Goal: Information Seeking & Learning: Learn about a topic

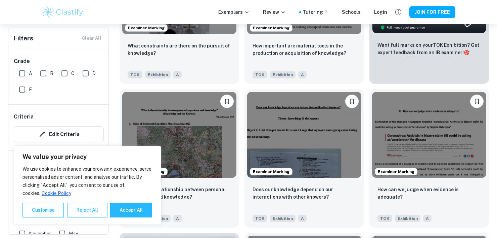
scroll to position [302, 0]
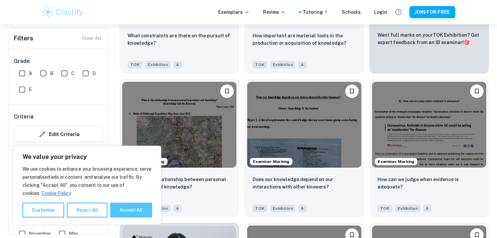
click at [135, 213] on button "Accept All" at bounding box center [131, 209] width 42 height 15
checkbox input "true"
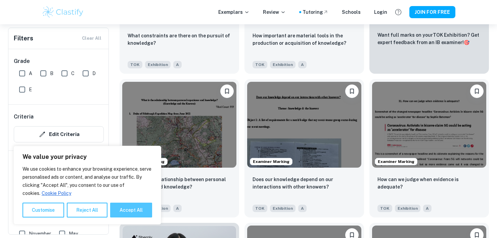
checkbox input "true"
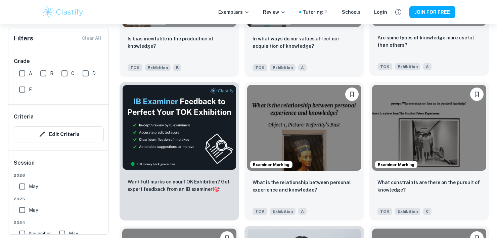
scroll to position [1042, 0]
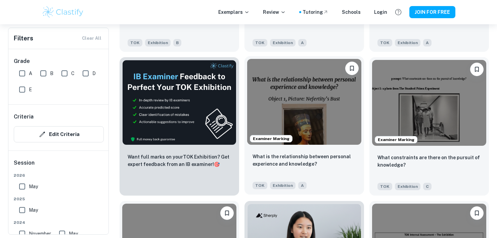
click at [299, 101] on img at bounding box center [304, 102] width 114 height 86
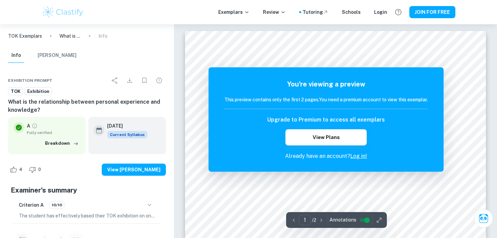
click at [359, 156] on link "Log in!" at bounding box center [358, 156] width 17 height 6
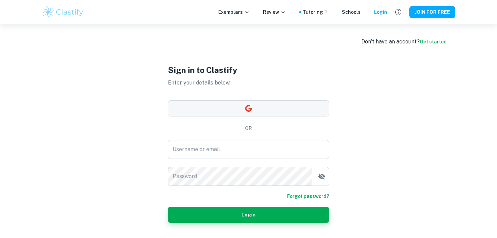
click at [291, 110] on button "button" at bounding box center [248, 108] width 161 height 16
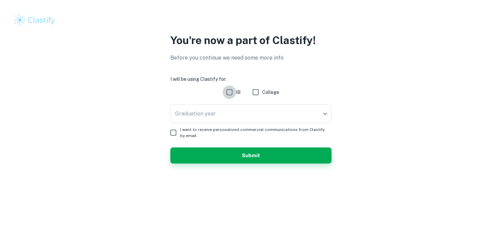
click at [232, 94] on input "IB" at bounding box center [229, 91] width 13 height 13
checkbox input "true"
click at [233, 115] on body "We value your privacy We use cookies to enhance your browsing experience, serve…" at bounding box center [251, 119] width 502 height 238
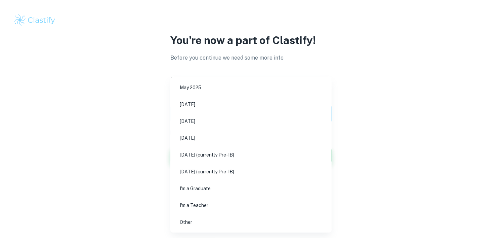
drag, startPoint x: 218, startPoint y: 171, endPoint x: 213, endPoint y: 156, distance: 16.4
click at [213, 156] on ul "[DATE] [DATE] [DATE] [DATE] [DATE] (currently Pre-IB) [DATE] (currently Pre-IB)…" at bounding box center [250, 154] width 161 height 155
click at [215, 173] on li "[DATE] (currently Pre-IB)" at bounding box center [251, 171] width 156 height 15
type input "N27"
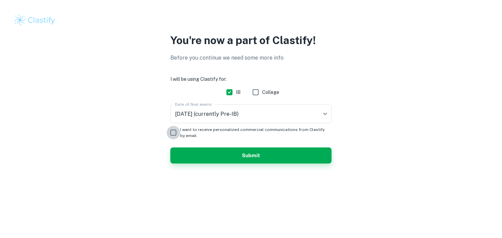
click at [178, 132] on input "I want to receive personalized commercial communications from Clastify by email." at bounding box center [173, 132] width 13 height 13
checkbox input "true"
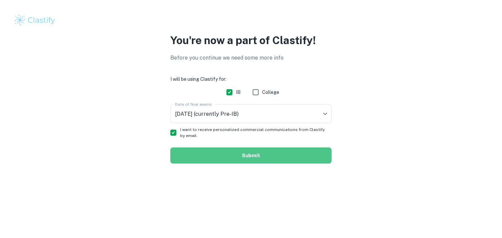
click at [204, 151] on button "Submit" at bounding box center [250, 155] width 161 height 16
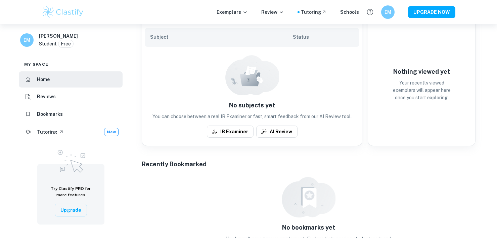
scroll to position [168, 0]
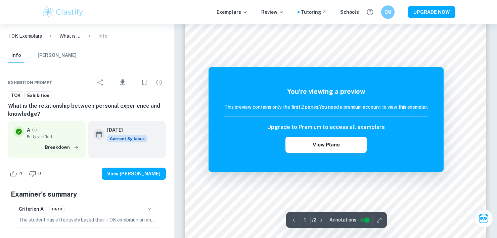
scroll to position [34, 0]
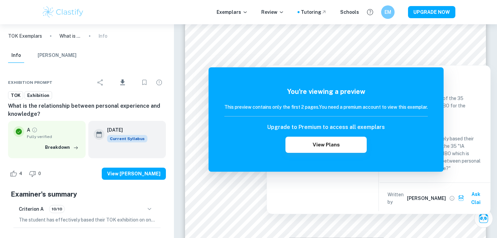
drag, startPoint x: 253, startPoint y: 40, endPoint x: 281, endPoint y: 47, distance: 29.0
click at [281, 47] on div at bounding box center [335, 43] width 219 height 16
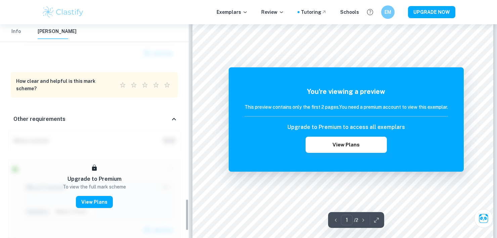
scroll to position [1173, 0]
click at [173, 115] on icon at bounding box center [174, 119] width 8 height 8
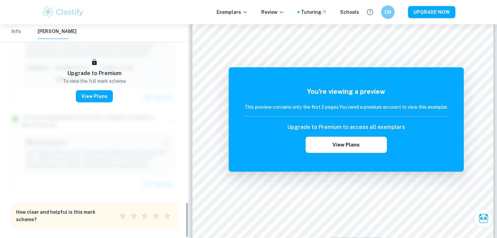
scroll to position [1042, 0]
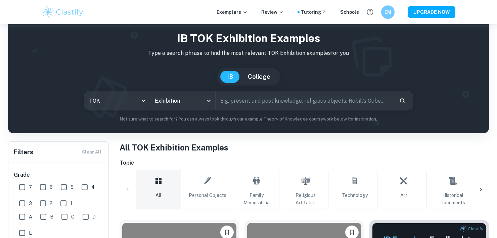
scroll to position [134, 0]
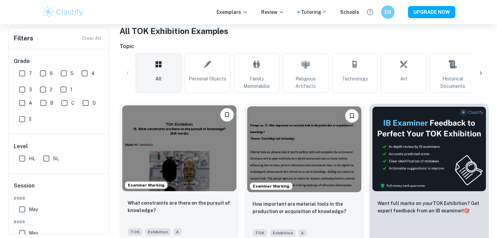
click at [195, 134] on img at bounding box center [179, 148] width 114 height 86
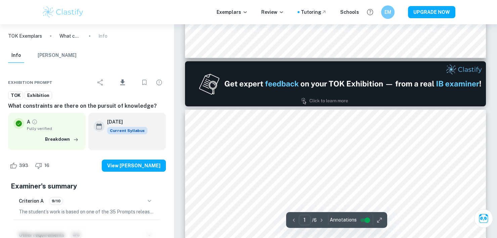
type input "2"
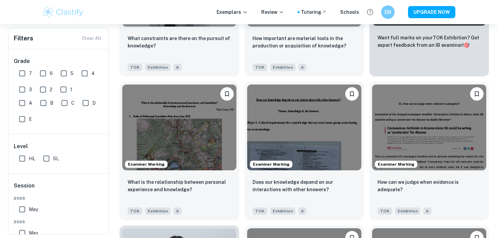
scroll to position [302, 0]
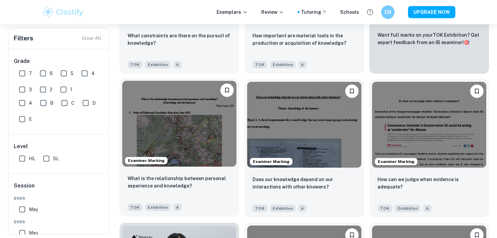
click at [197, 127] on img at bounding box center [179, 124] width 114 height 86
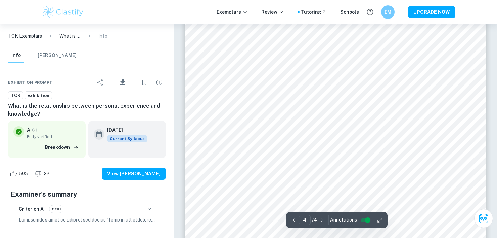
scroll to position [1445, 0]
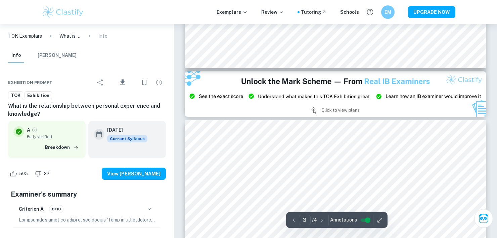
type input "2"
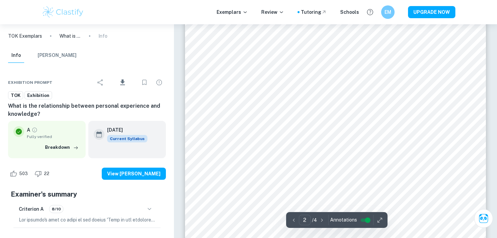
scroll to position [526, 0]
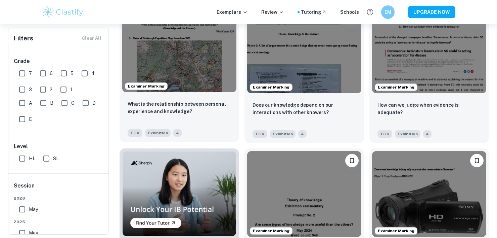
scroll to position [470, 0]
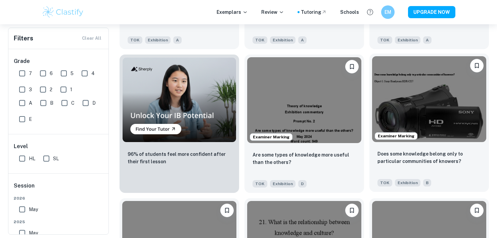
click at [395, 88] on img at bounding box center [429, 99] width 114 height 86
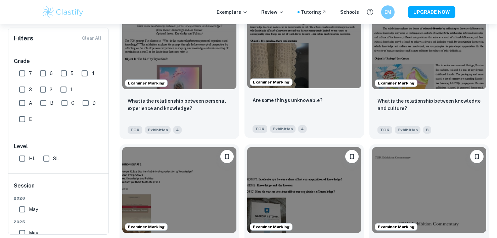
scroll to position [807, 0]
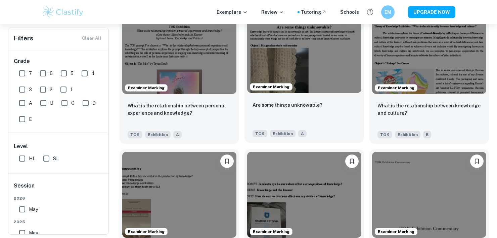
click at [331, 71] on img at bounding box center [304, 50] width 114 height 86
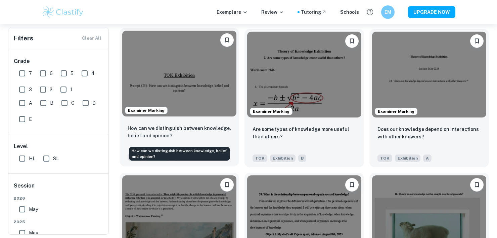
scroll to position [1579, 0]
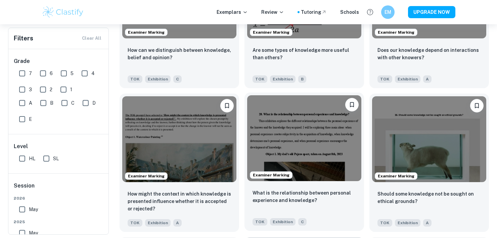
click at [286, 127] on img at bounding box center [304, 138] width 114 height 86
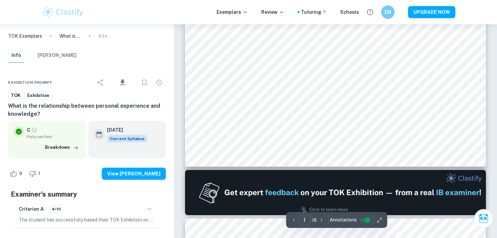
scroll to position [302, 0]
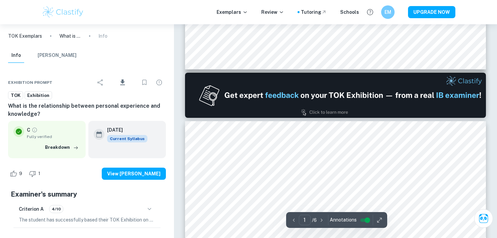
type input "2"
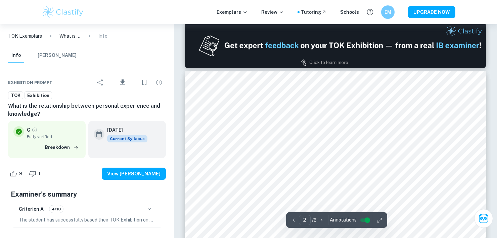
click at [278, 144] on div at bounding box center [334, 139] width 227 height 22
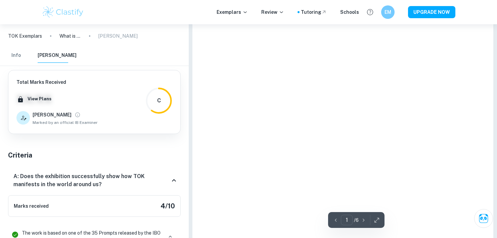
type input "2"
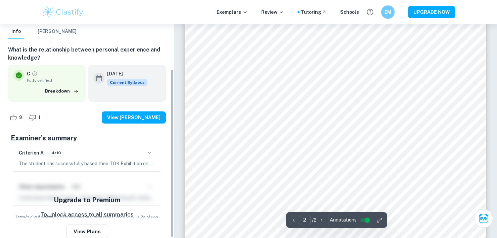
scroll to position [571, 0]
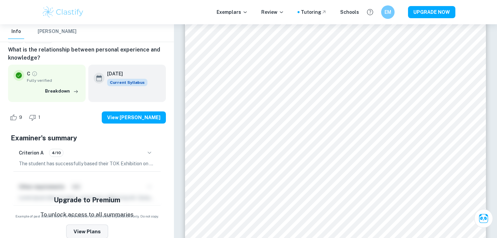
click at [102, 229] on button "View Plans" at bounding box center [87, 231] width 42 height 14
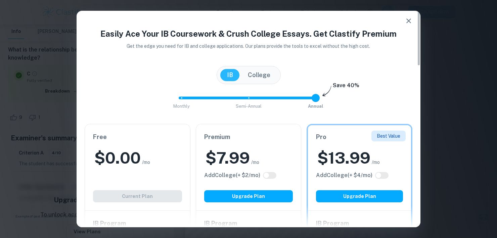
click at [262, 76] on button "College" at bounding box center [259, 75] width 36 height 12
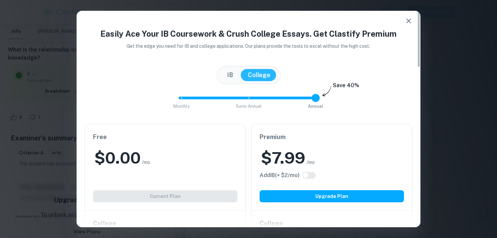
click at [235, 72] on button "IB" at bounding box center [229, 75] width 19 height 12
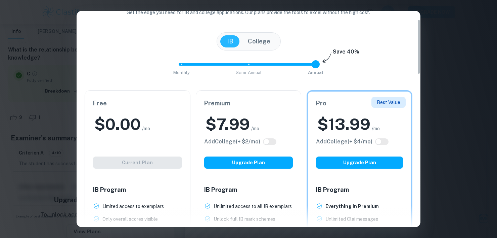
scroll to position [101, 0]
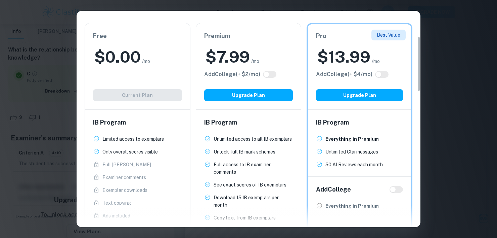
click at [75, 107] on div "Easily Ace Your IB Coursework & Crush College Essays. Get Clastify Premium Get …" at bounding box center [248, 119] width 497 height 238
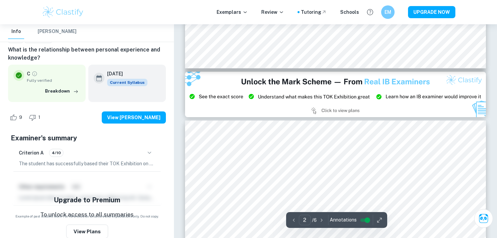
type input "3"
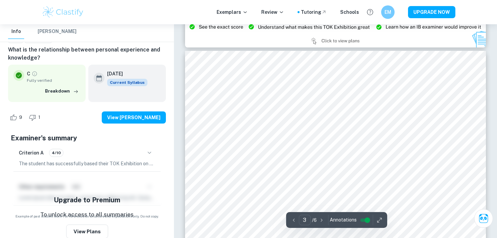
scroll to position [941, 0]
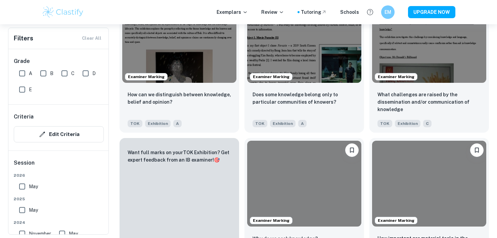
scroll to position [3260, 0]
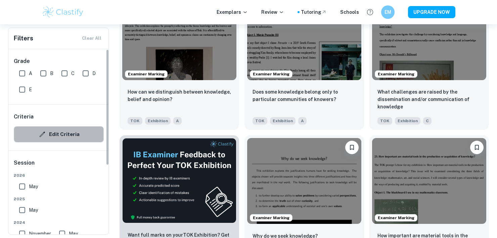
click at [62, 139] on button "Edit Criteria" at bounding box center [59, 134] width 90 height 16
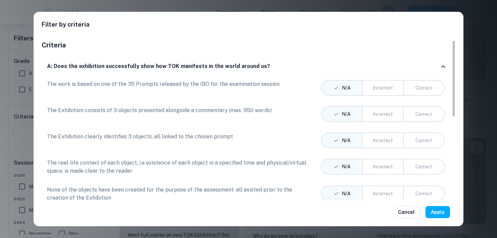
click at [18, 120] on div "Filter by criteria Criteria A: Does the exhibition successfully show how TOK ma…" at bounding box center [248, 119] width 497 height 238
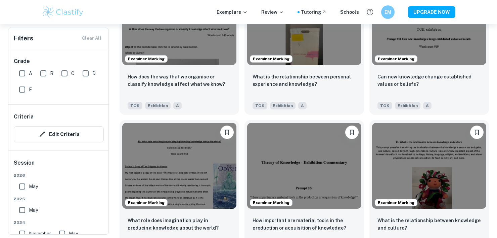
scroll to position [0, 0]
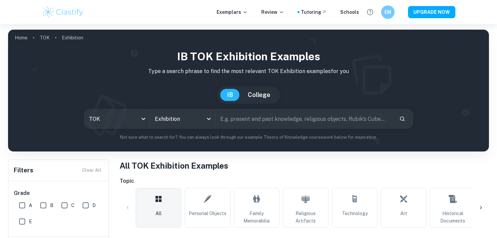
click at [280, 116] on input "text" at bounding box center [305, 118] width 178 height 19
type input "experience"
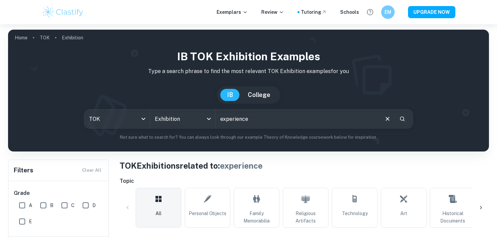
click at [400, 118] on icon "Search" at bounding box center [403, 119] width 6 height 6
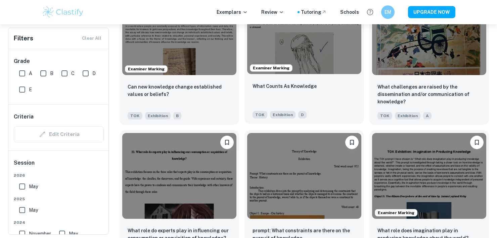
scroll to position [3831, 0]
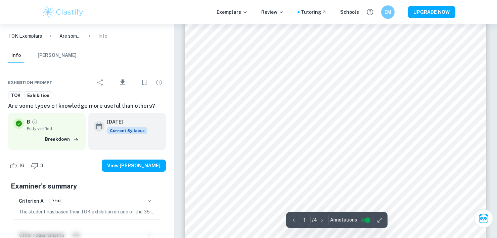
scroll to position [134, 0]
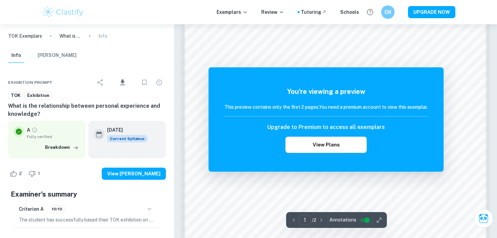
scroll to position [370, 0]
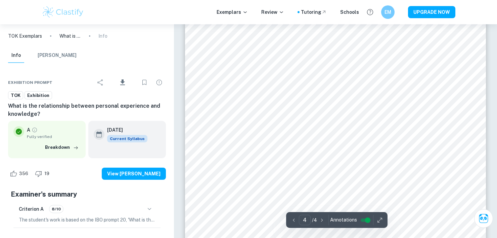
scroll to position [1445, 0]
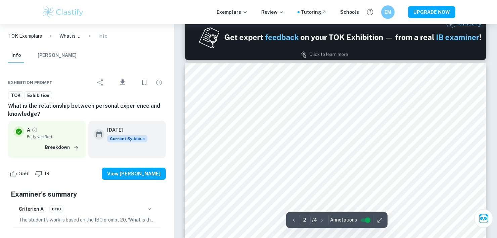
type input "1"
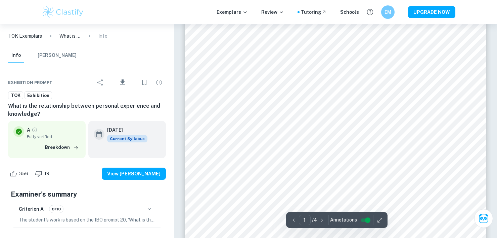
scroll to position [34, 0]
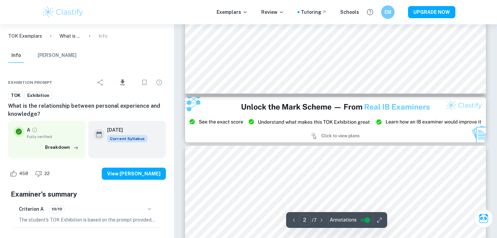
type input "3"
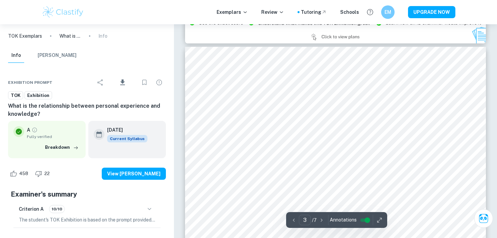
scroll to position [941, 0]
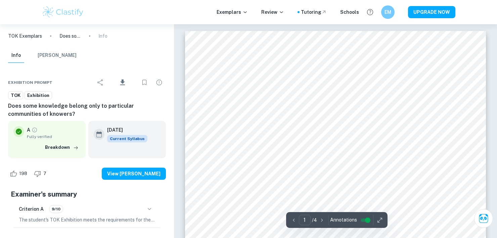
scroll to position [202, 0]
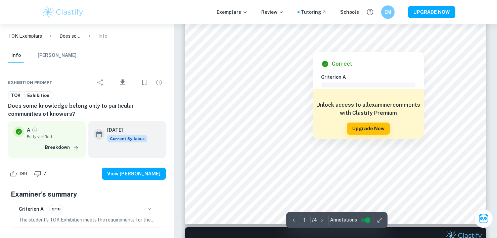
type input "2"
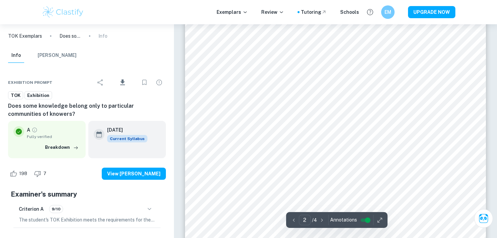
scroll to position [706, 0]
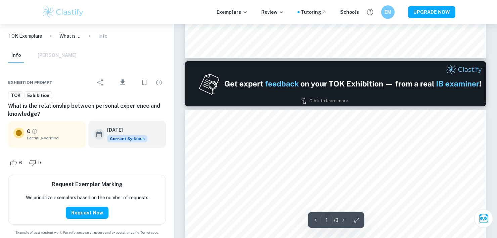
type input "2"
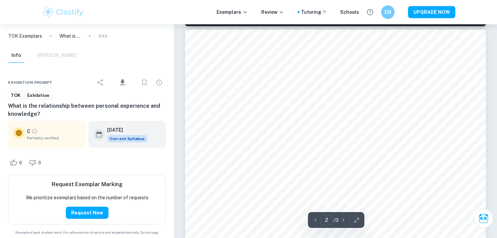
scroll to position [504, 0]
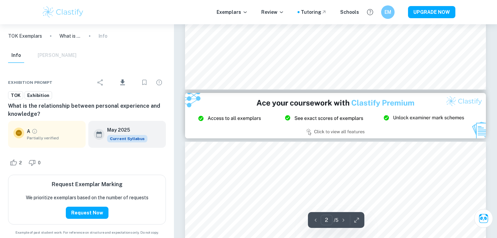
type input "3"
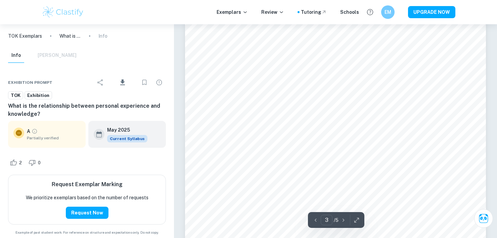
scroll to position [1008, 0]
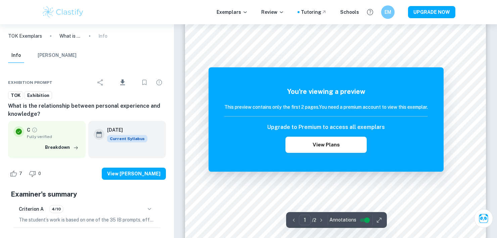
scroll to position [168, 0]
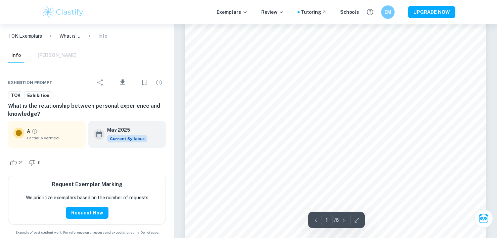
scroll to position [134, 0]
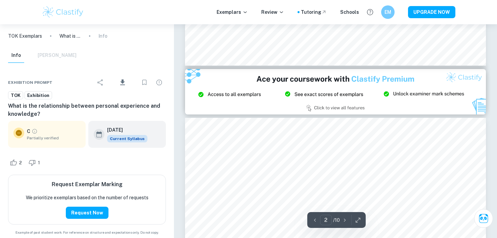
type input "3"
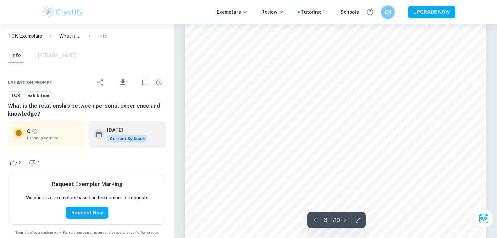
scroll to position [874, 0]
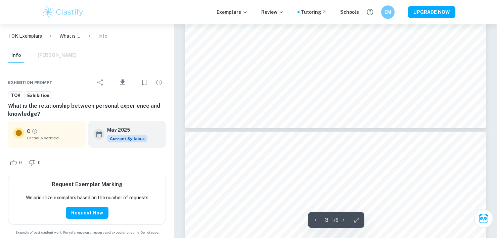
type input "4"
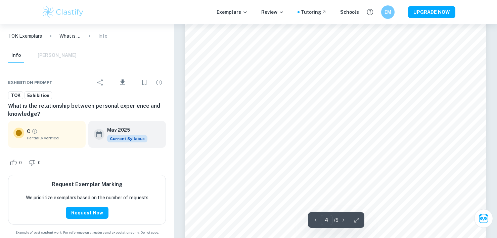
scroll to position [1378, 0]
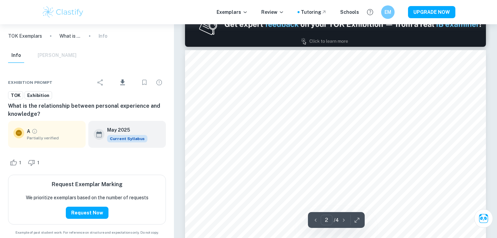
scroll to position [437, 0]
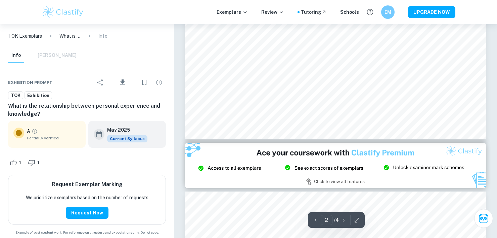
type input "3"
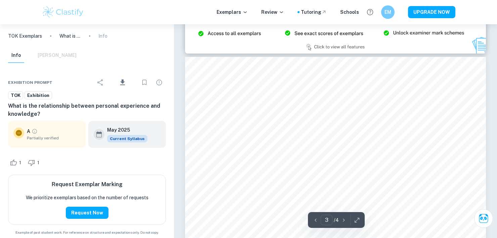
scroll to position [874, 0]
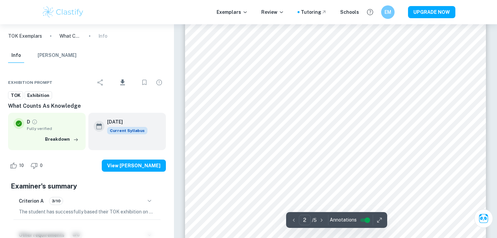
scroll to position [571, 0]
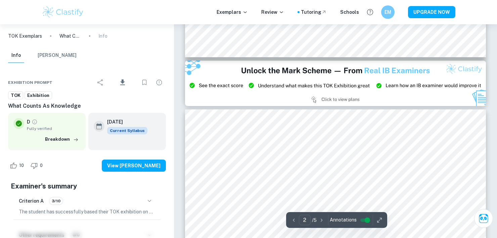
type input "3"
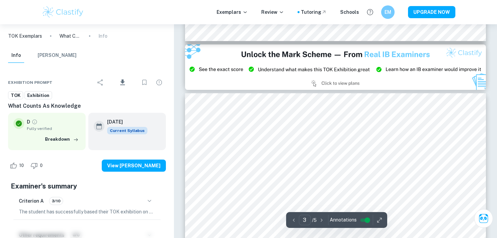
scroll to position [807, 0]
